Goal: Check status: Check status

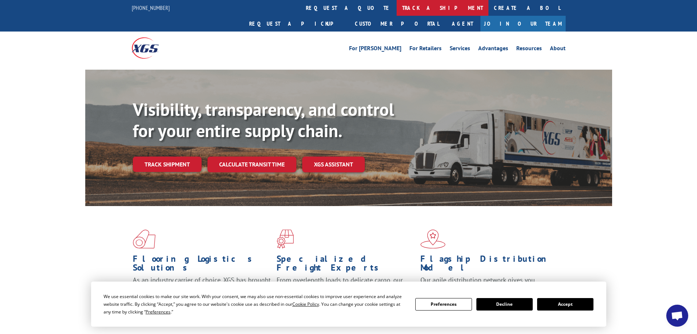
click at [397, 5] on link "track a shipment" at bounding box center [443, 8] width 92 height 16
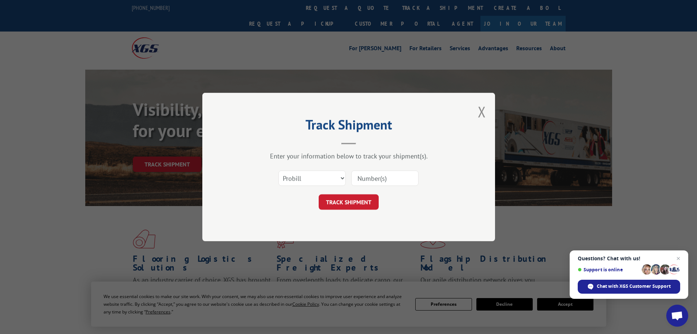
click at [412, 180] on input at bounding box center [384, 177] width 67 height 15
type input "17523483"
click at [319, 194] on button "TRACK SHIPMENT" at bounding box center [349, 201] width 60 height 15
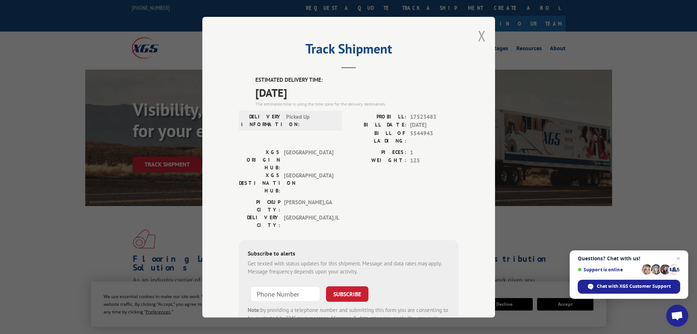
click at [478, 33] on button "Close modal" at bounding box center [482, 35] width 8 height 19
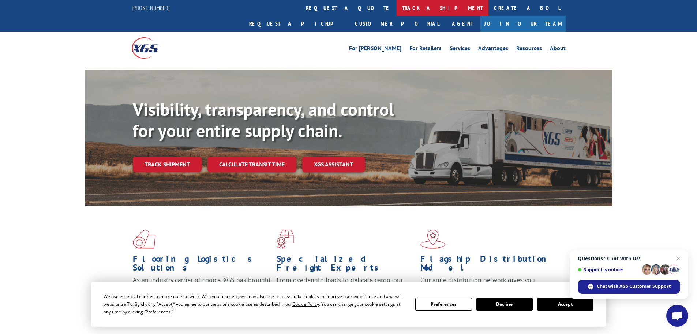
click at [397, 6] on link "track a shipment" at bounding box center [443, 8] width 92 height 16
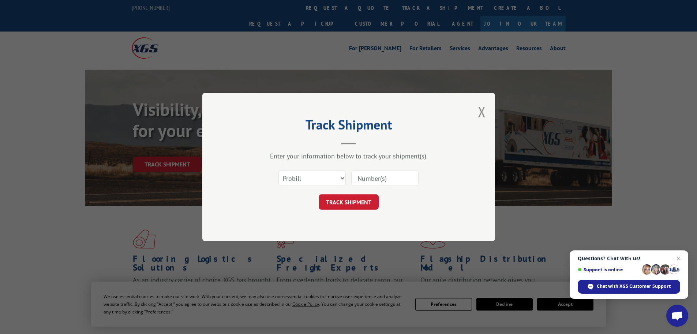
click at [395, 171] on input at bounding box center [384, 177] width 67 height 15
type input "17523483"
click at [319, 194] on button "TRACK SHIPMENT" at bounding box center [349, 201] width 60 height 15
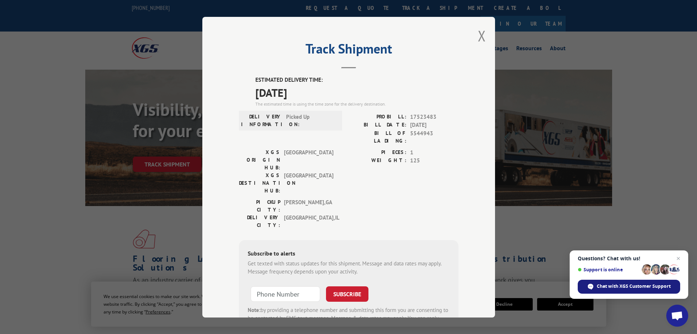
click at [633, 286] on span "Chat with XGS Customer Support" at bounding box center [634, 286] width 74 height 7
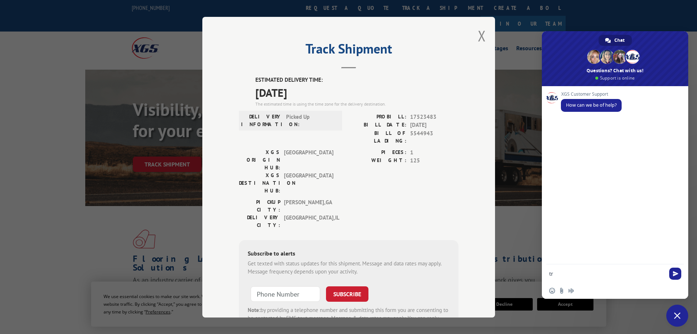
type textarea "t"
type textarea "tracking 17523483 to Elk Grove Village, Il any way to get here sooner than 10/08"
click at [676, 272] on span "Send" at bounding box center [675, 271] width 5 height 5
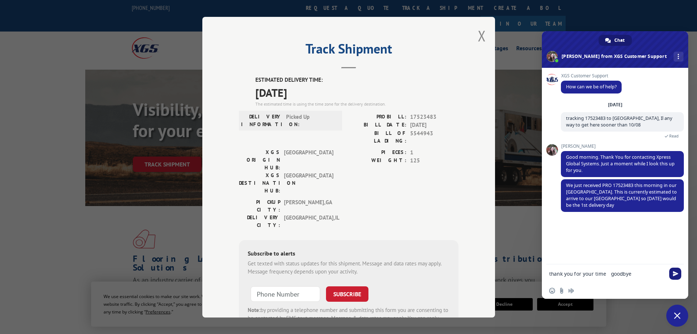
type textarea "thank you for your time goodbye"
click at [676, 272] on span "Send" at bounding box center [675, 273] width 5 height 5
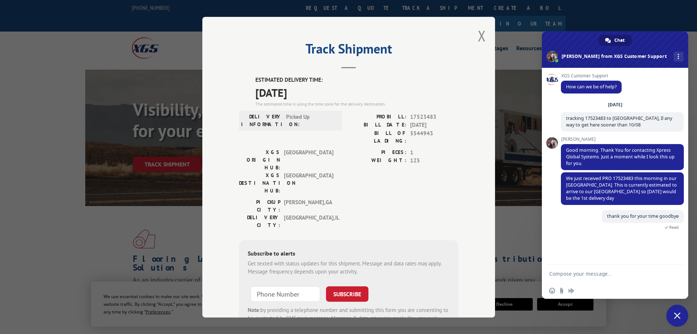
click at [677, 312] on span "Close chat" at bounding box center [677, 315] width 7 height 7
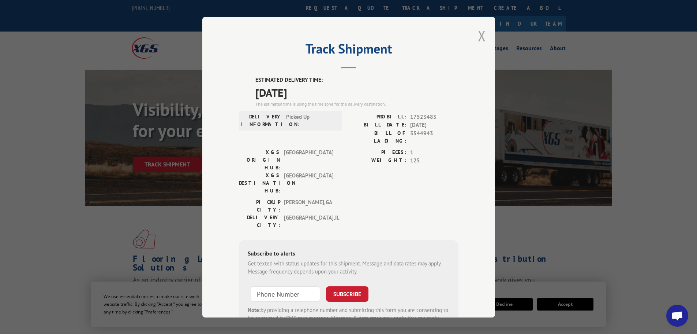
click at [480, 36] on button "Close modal" at bounding box center [482, 35] width 8 height 19
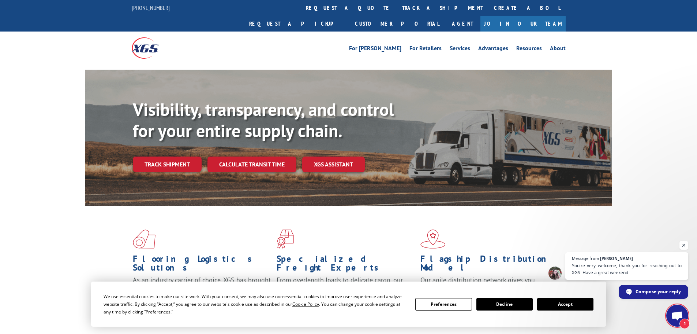
scroll to position [6, 0]
